Goal: Obtain resource: Download file/media

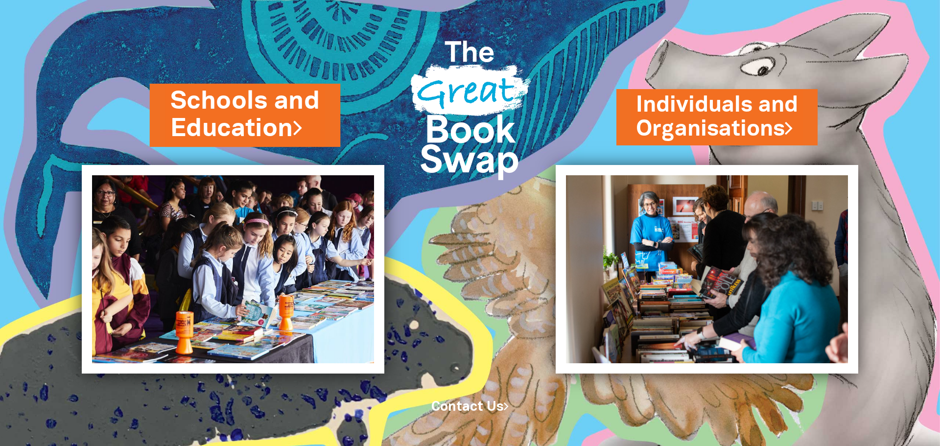
click at [237, 123] on link "Schools and Education" at bounding box center [245, 115] width 150 height 62
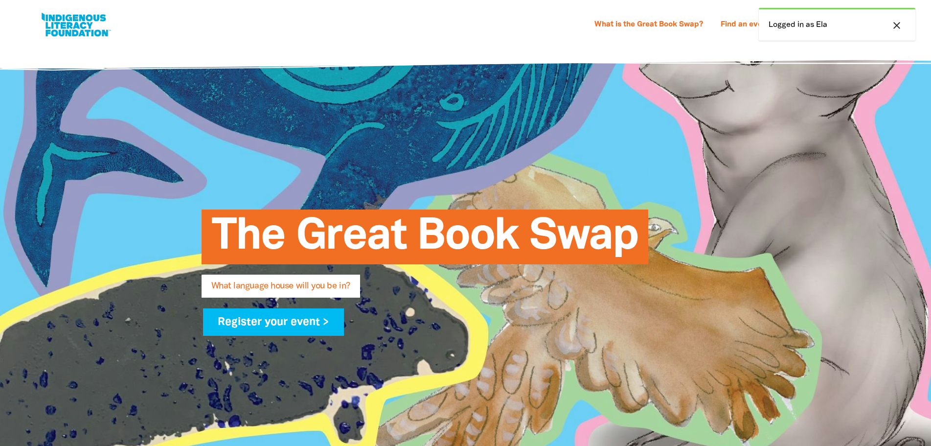
select select "high-school"
click at [897, 24] on icon "close" at bounding box center [897, 26] width 12 height 12
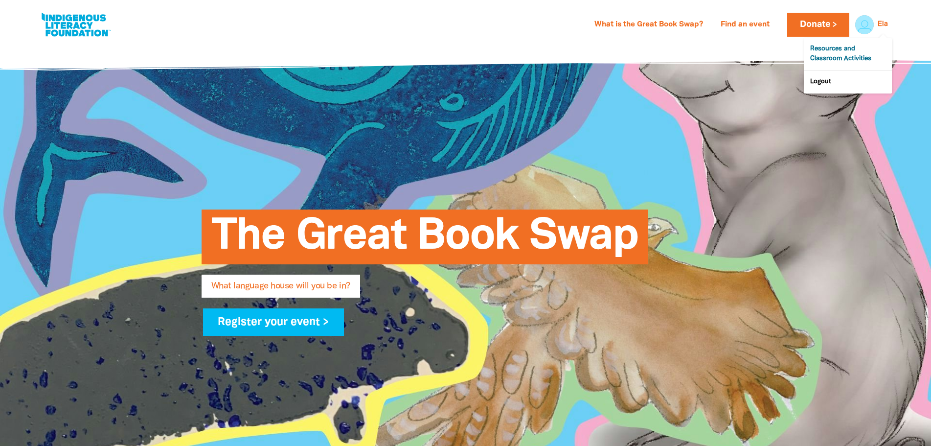
click at [853, 53] on link "Resources and Classroom Activities" at bounding box center [848, 54] width 88 height 32
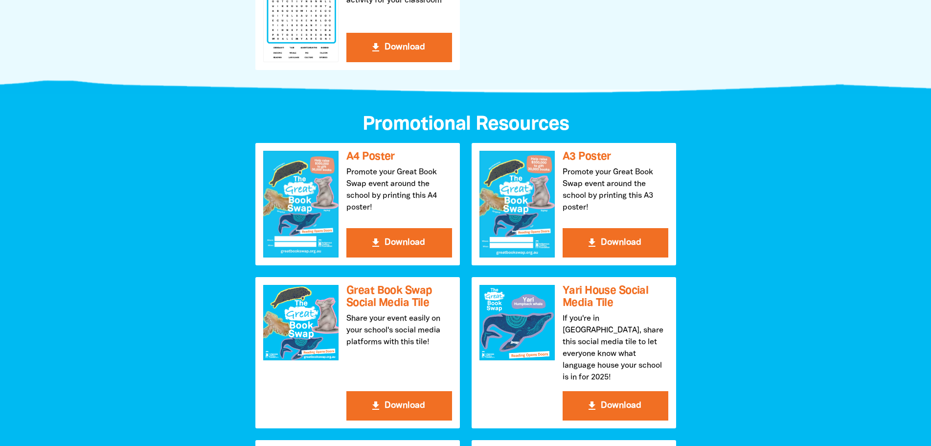
scroll to position [930, 0]
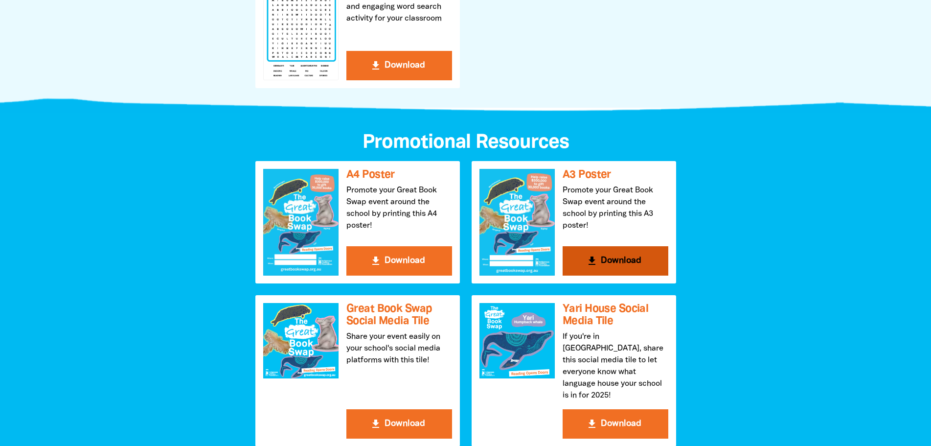
click at [612, 262] on button "get_app Download" at bounding box center [616, 260] width 106 height 29
